Goal: Transaction & Acquisition: Download file/media

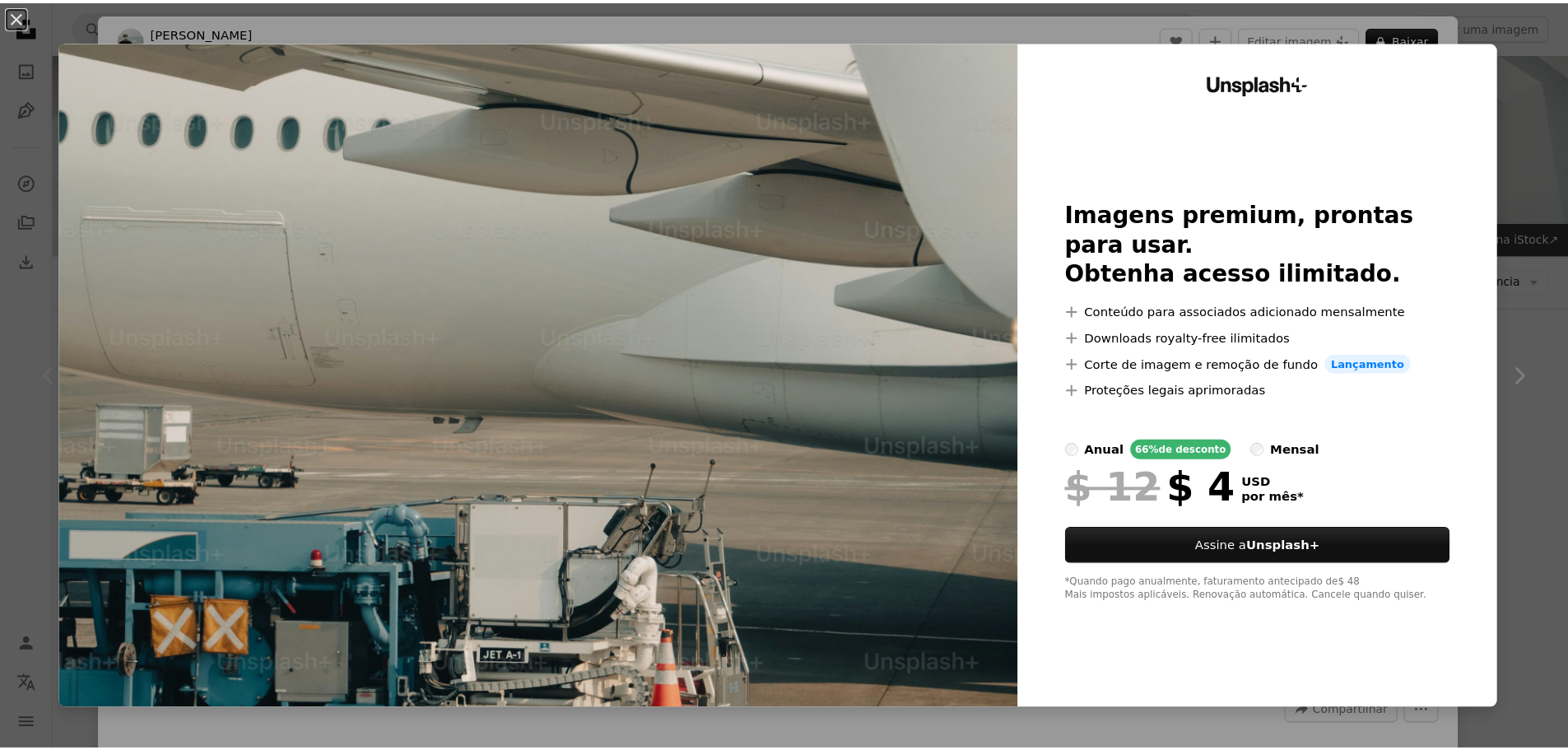
scroll to position [247, 0]
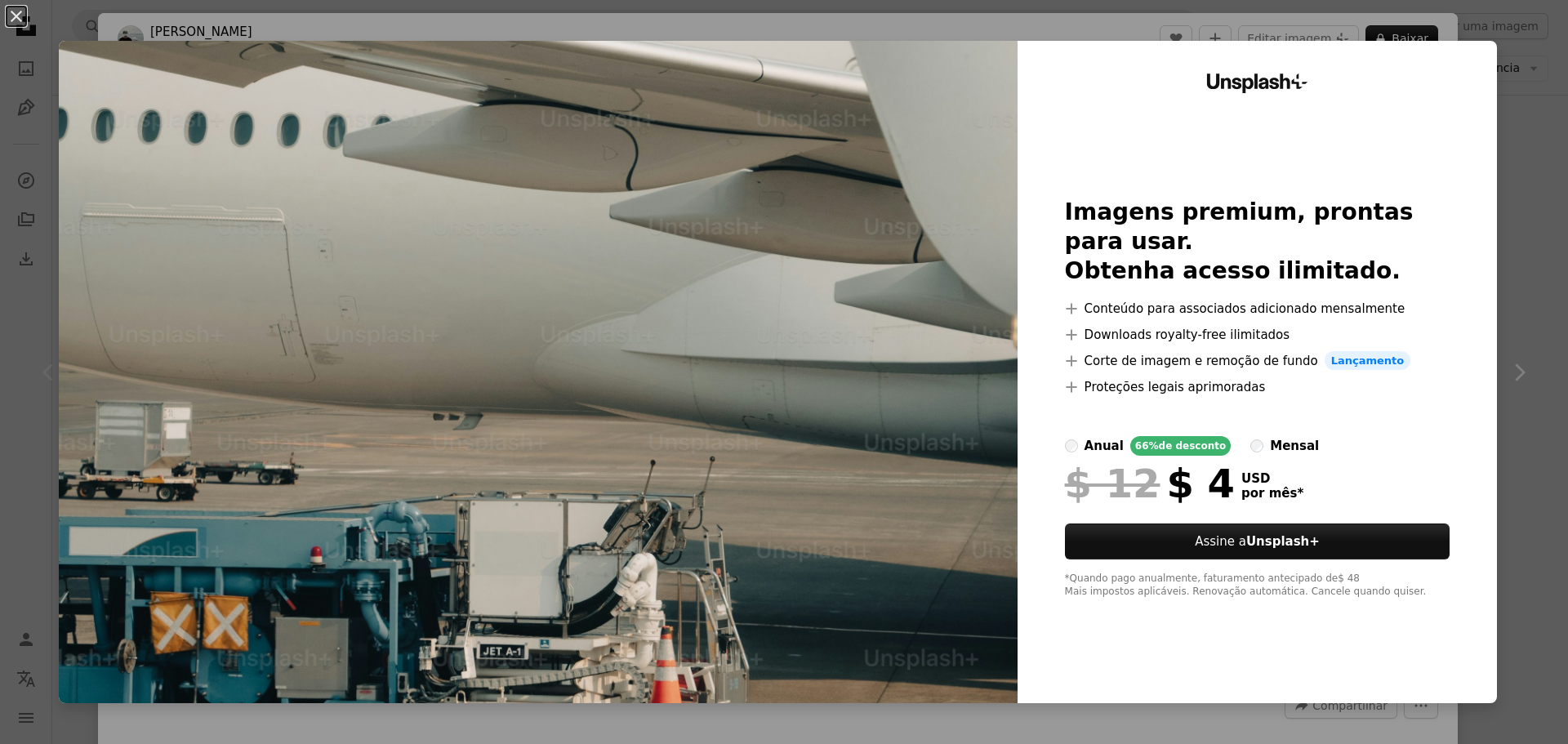
click at [1554, 112] on div "An X shape Unsplash+ Imagens premium, prontas para usar. Obtenha acesso ilimita…" at bounding box center [784, 372] width 1568 height 744
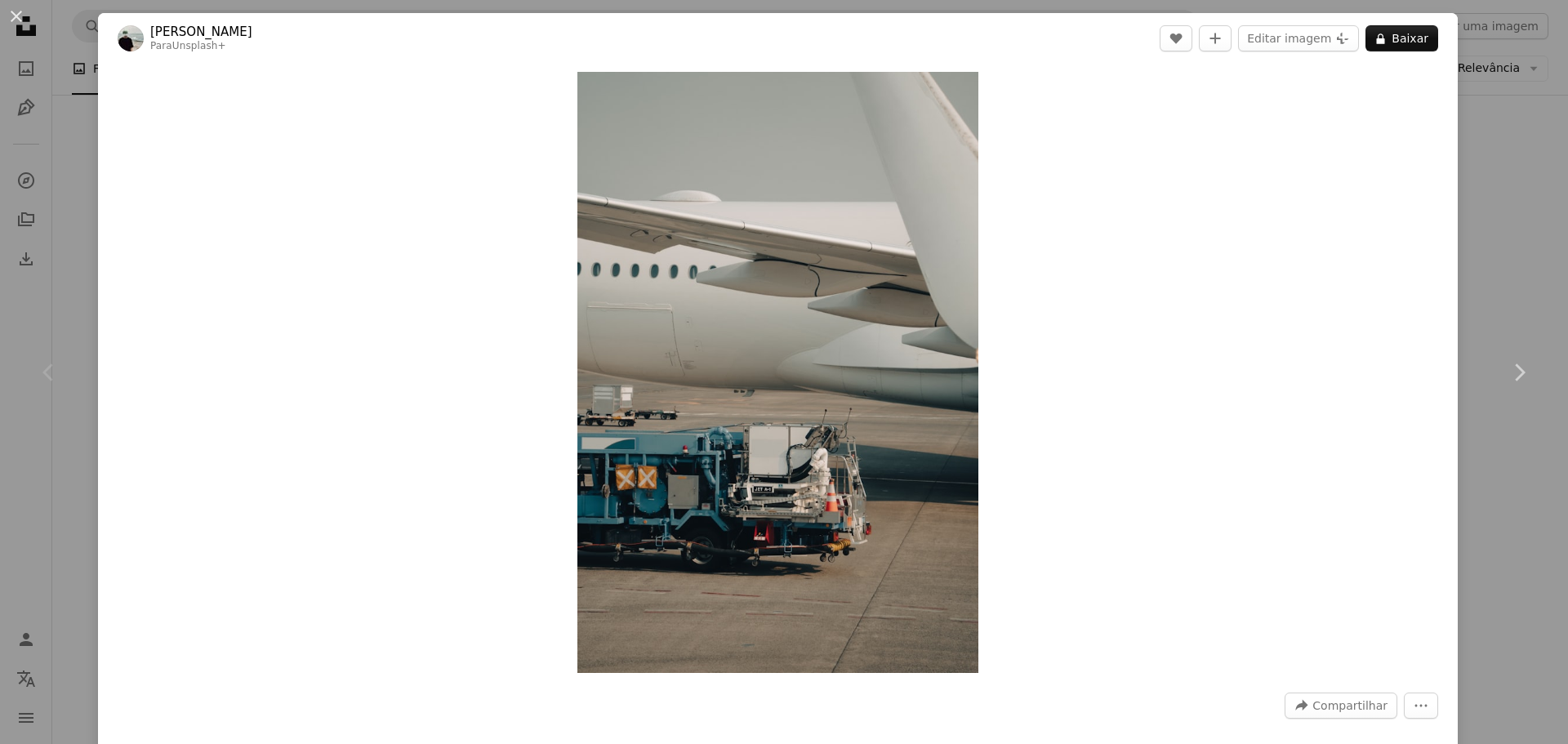
click at [1516, 237] on div "An X shape Chevron left Chevron right [PERSON_NAME] Para Unsplash+ A heart A pl…" at bounding box center [784, 372] width 1568 height 744
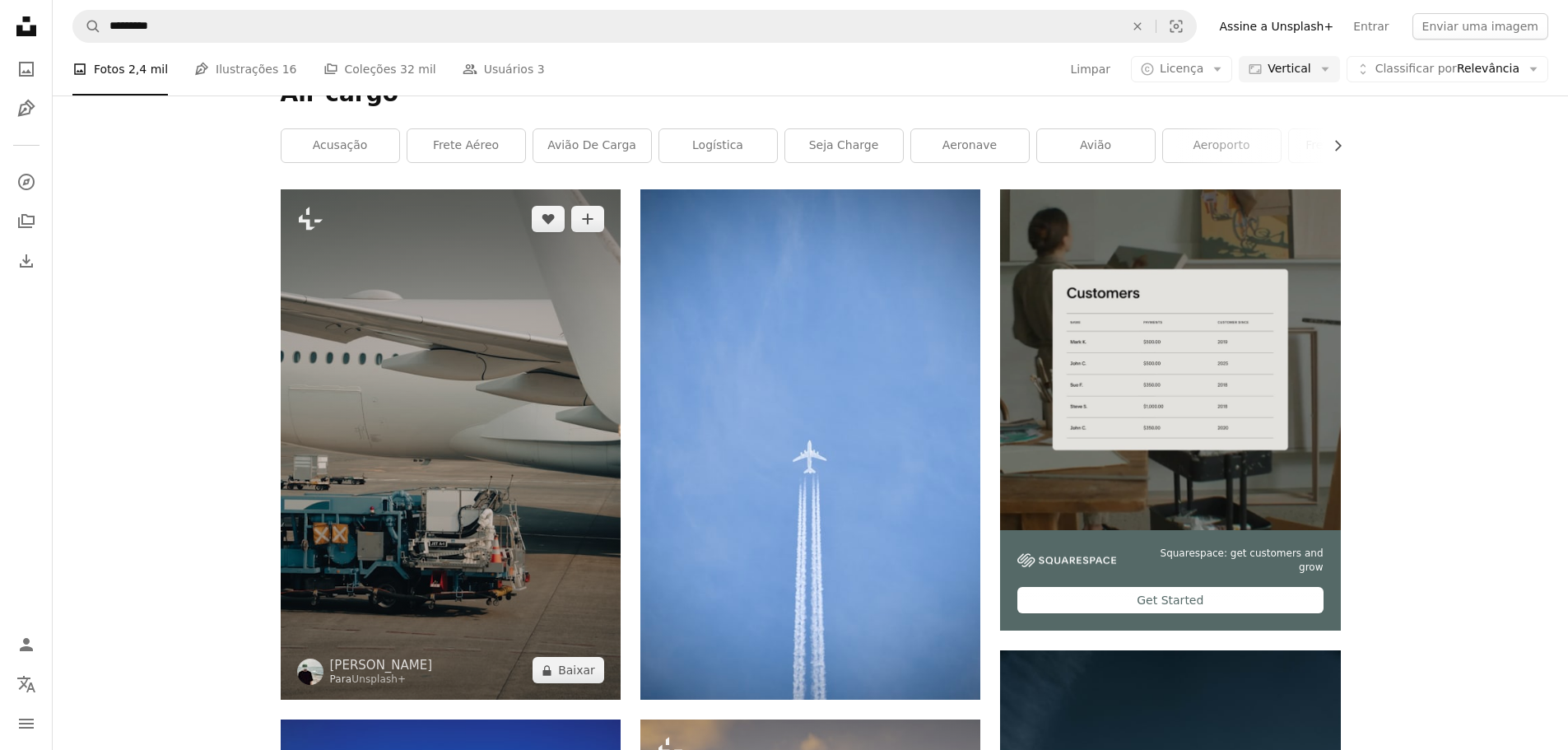
click at [570, 353] on img at bounding box center [451, 445] width 340 height 511
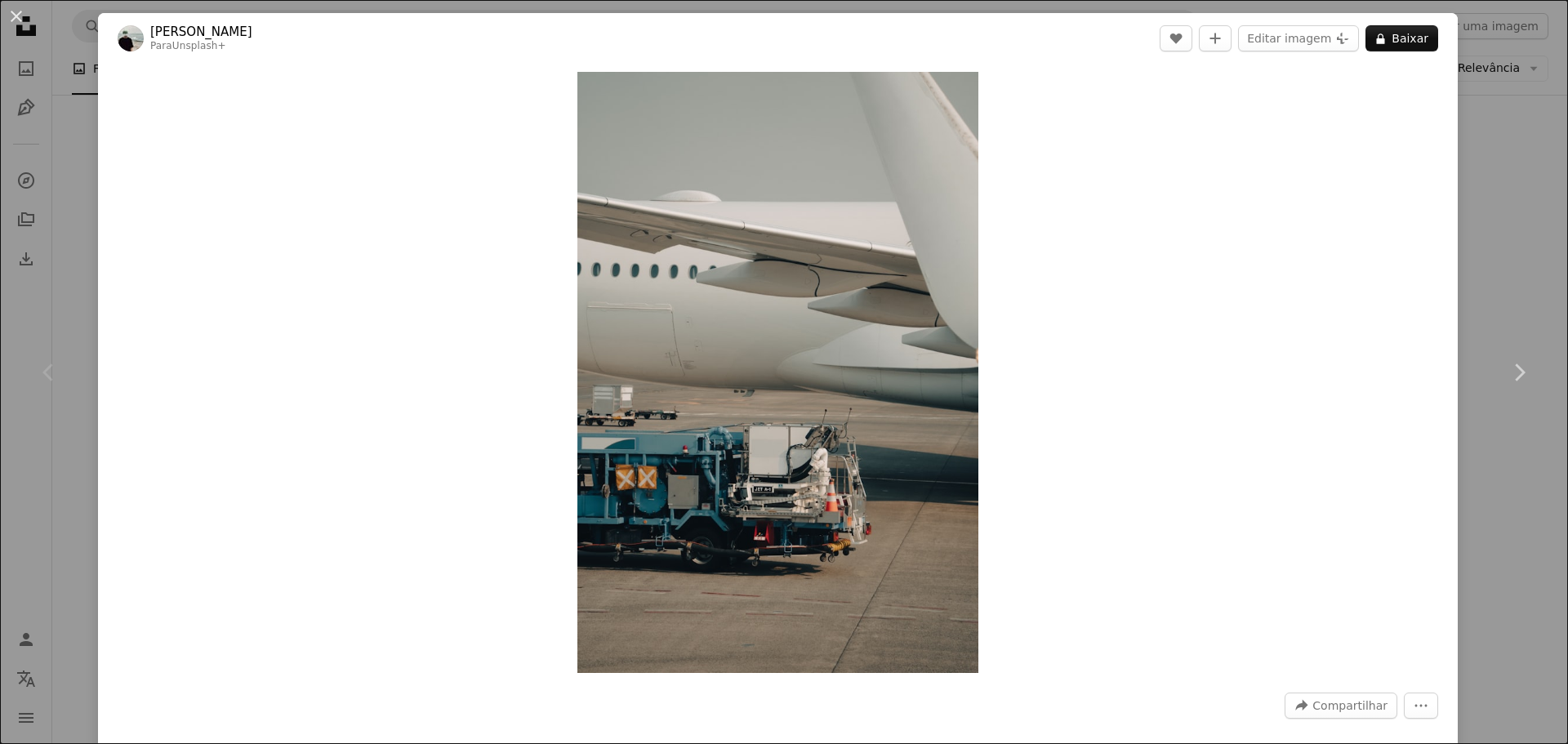
click at [1489, 104] on div "An X shape Chevron left Chevron right [PERSON_NAME] Para Unsplash+ A heart A pl…" at bounding box center [784, 372] width 1568 height 744
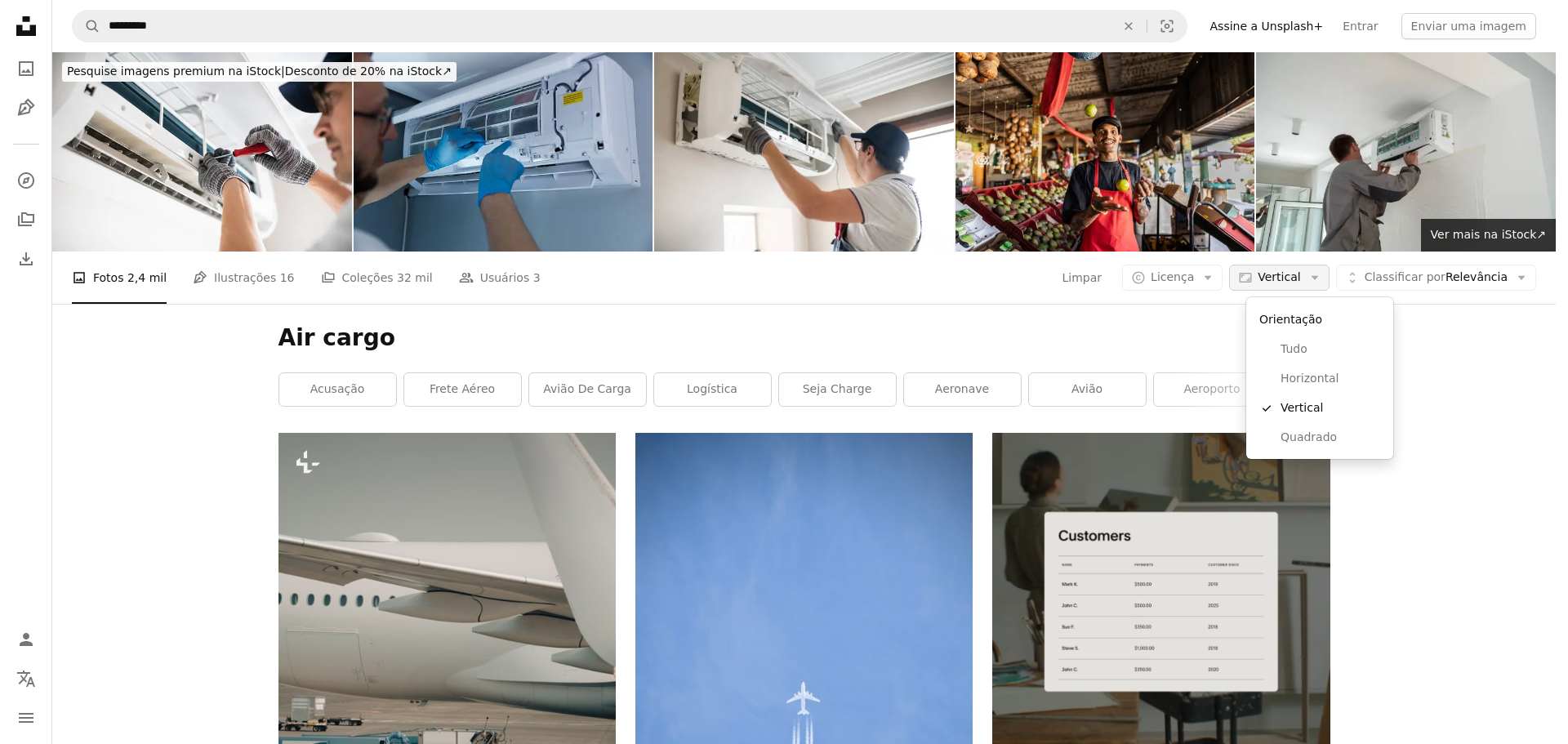
click at [1294, 283] on span "Vertical" at bounding box center [1279, 277] width 42 height 16
click at [1302, 344] on span "Tudo" at bounding box center [1330, 350] width 100 height 16
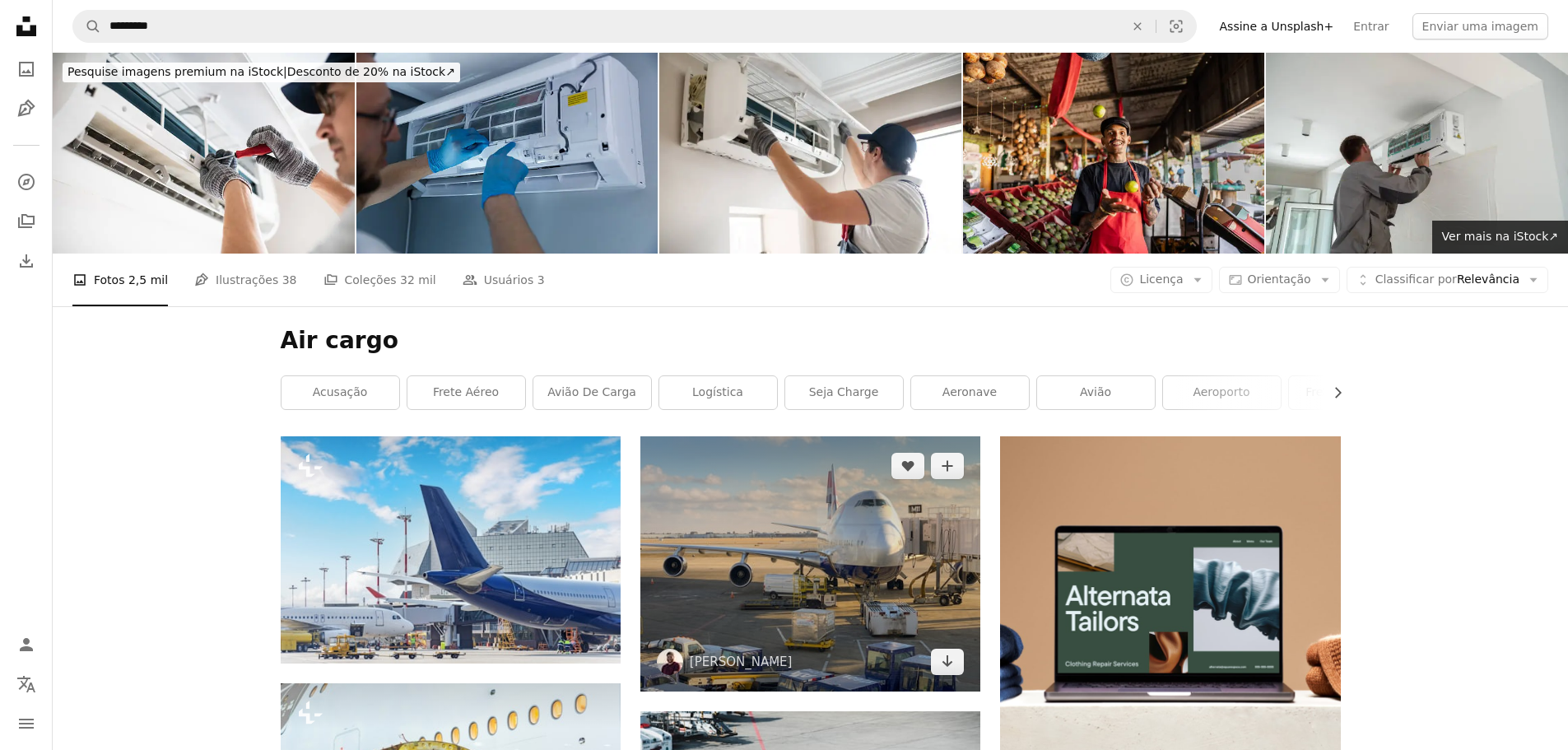
click at [813, 579] on img at bounding box center [810, 564] width 340 height 255
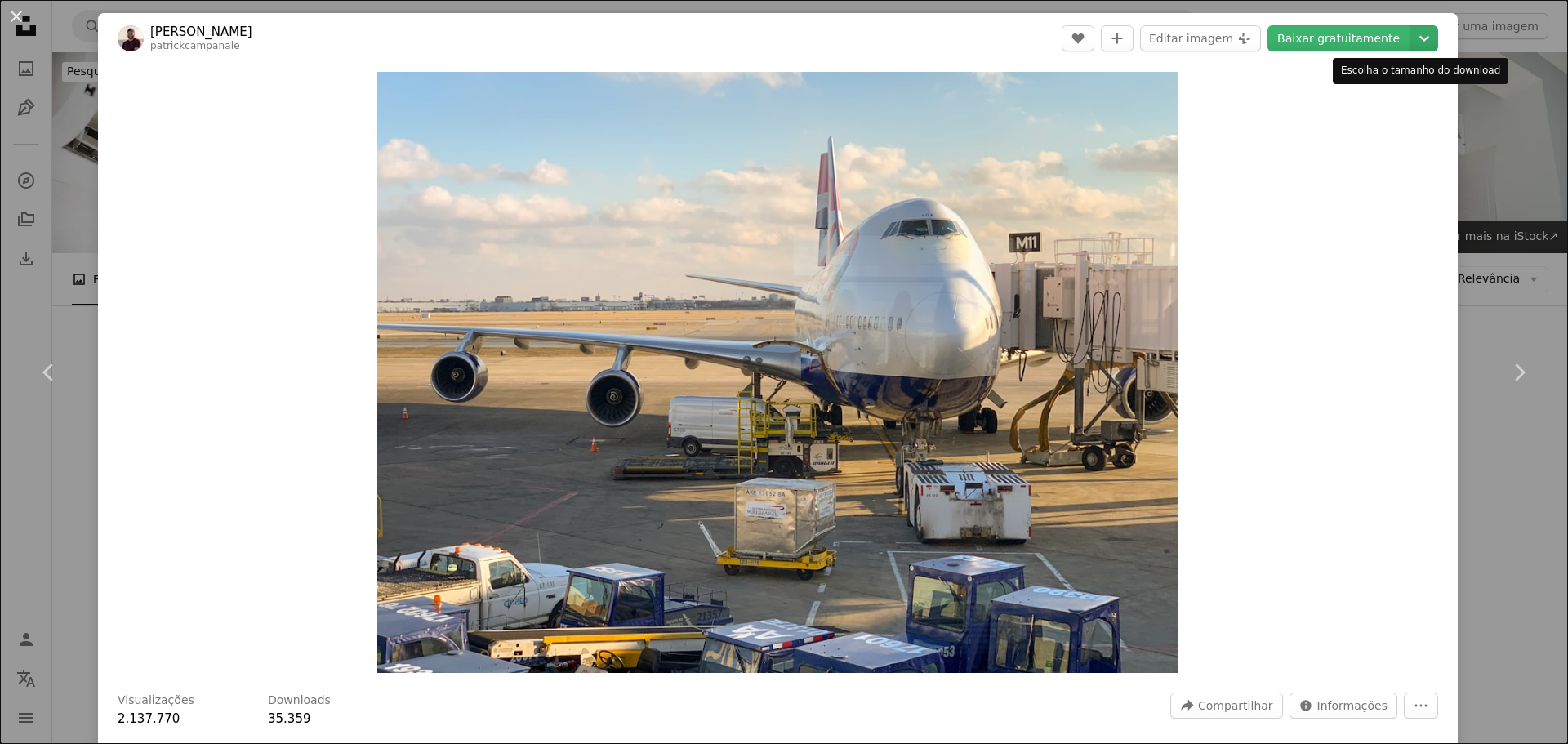
click at [1411, 40] on icon "Chevron down" at bounding box center [1425, 38] width 27 height 19
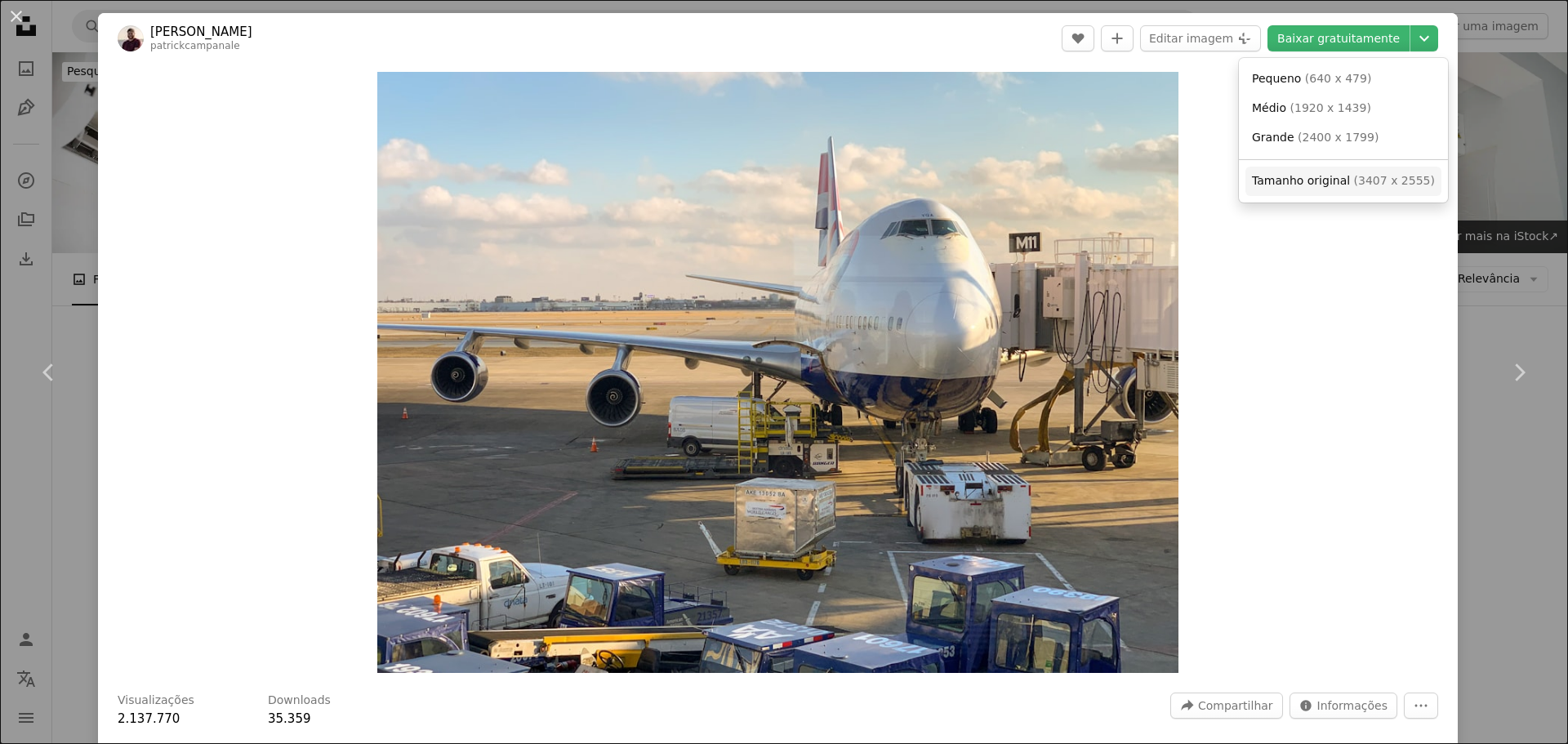
click at [1332, 181] on span "Tamanho original" at bounding box center [1301, 180] width 98 height 13
